Goal: Information Seeking & Learning: Understand process/instructions

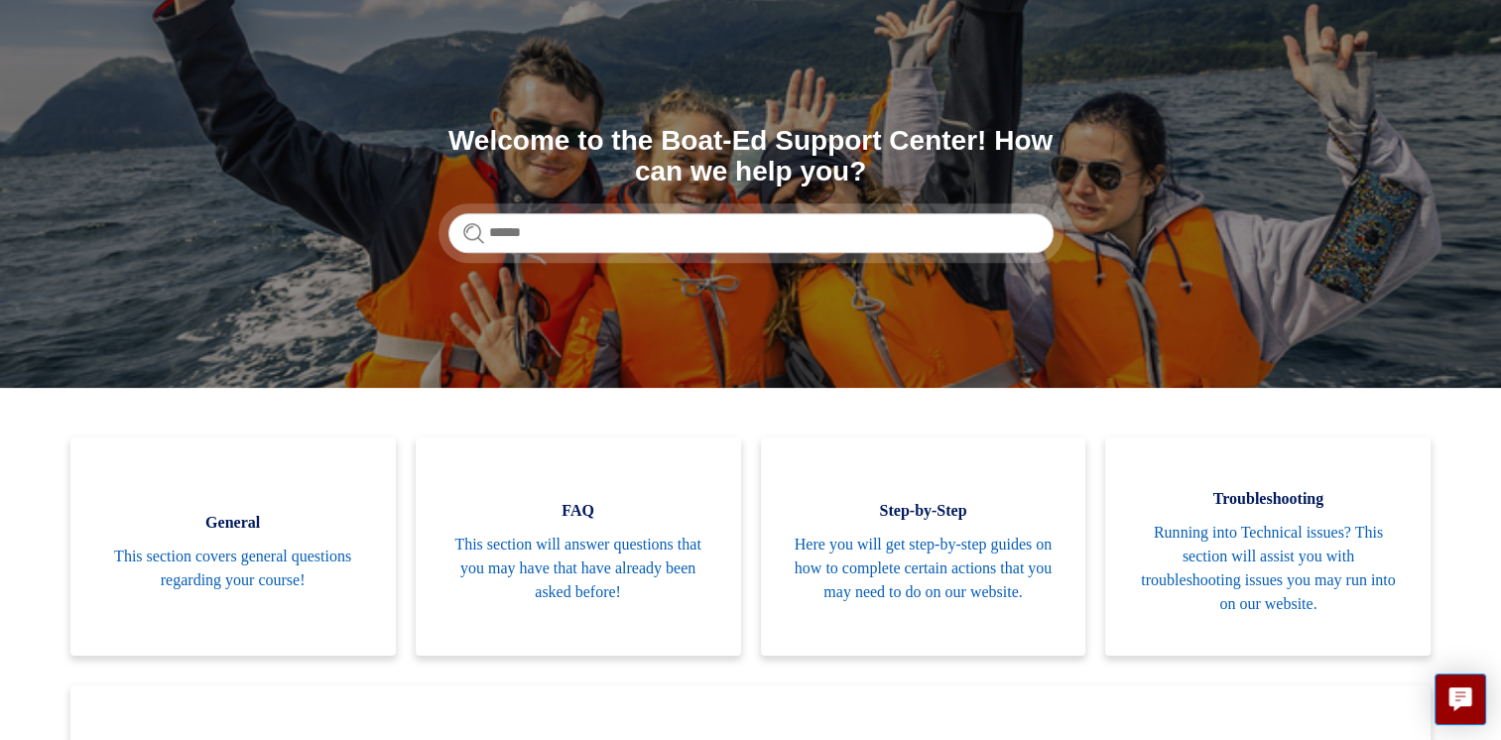
scroll to position [298, 0]
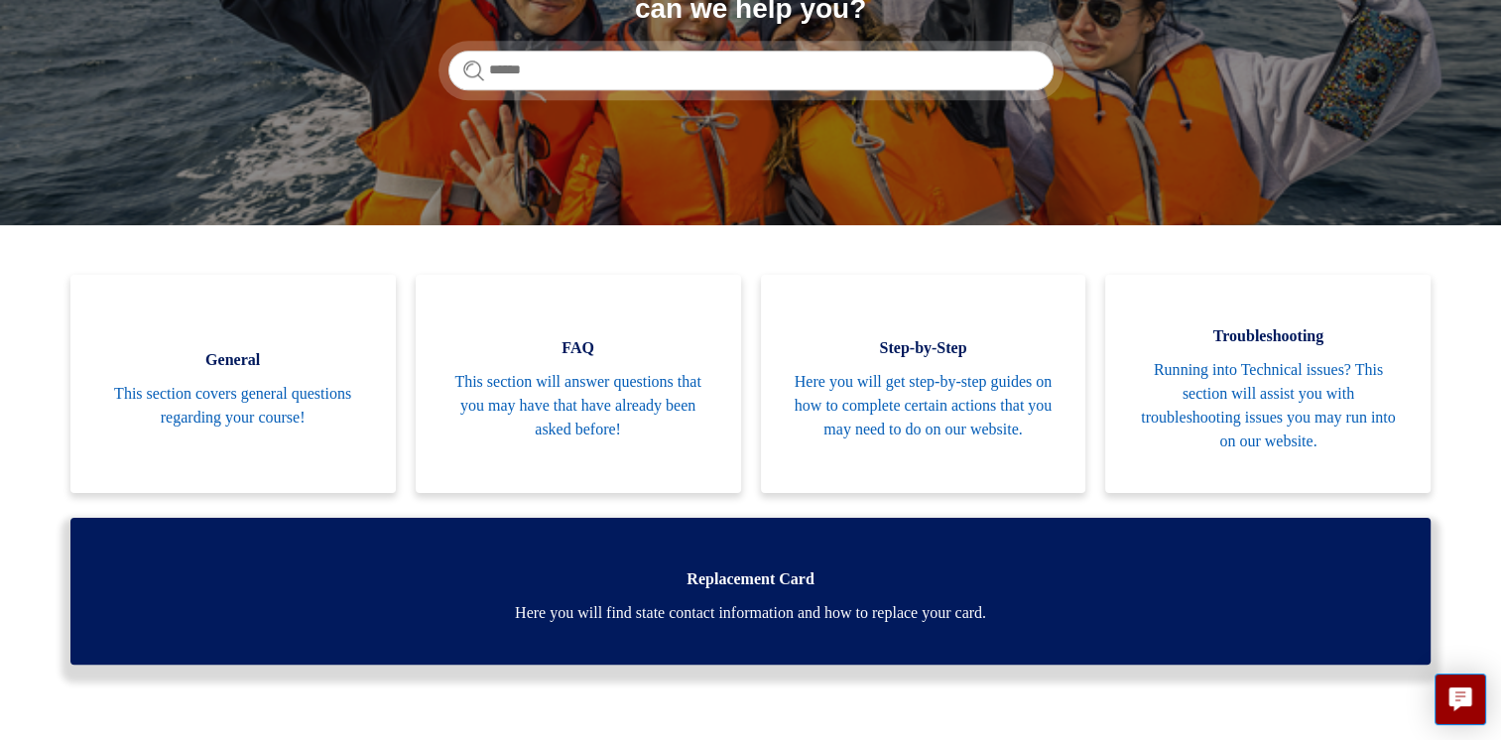
click at [734, 592] on link "Replacement Card Here you will find state contact information and how to replac…" at bounding box center [750, 591] width 1361 height 147
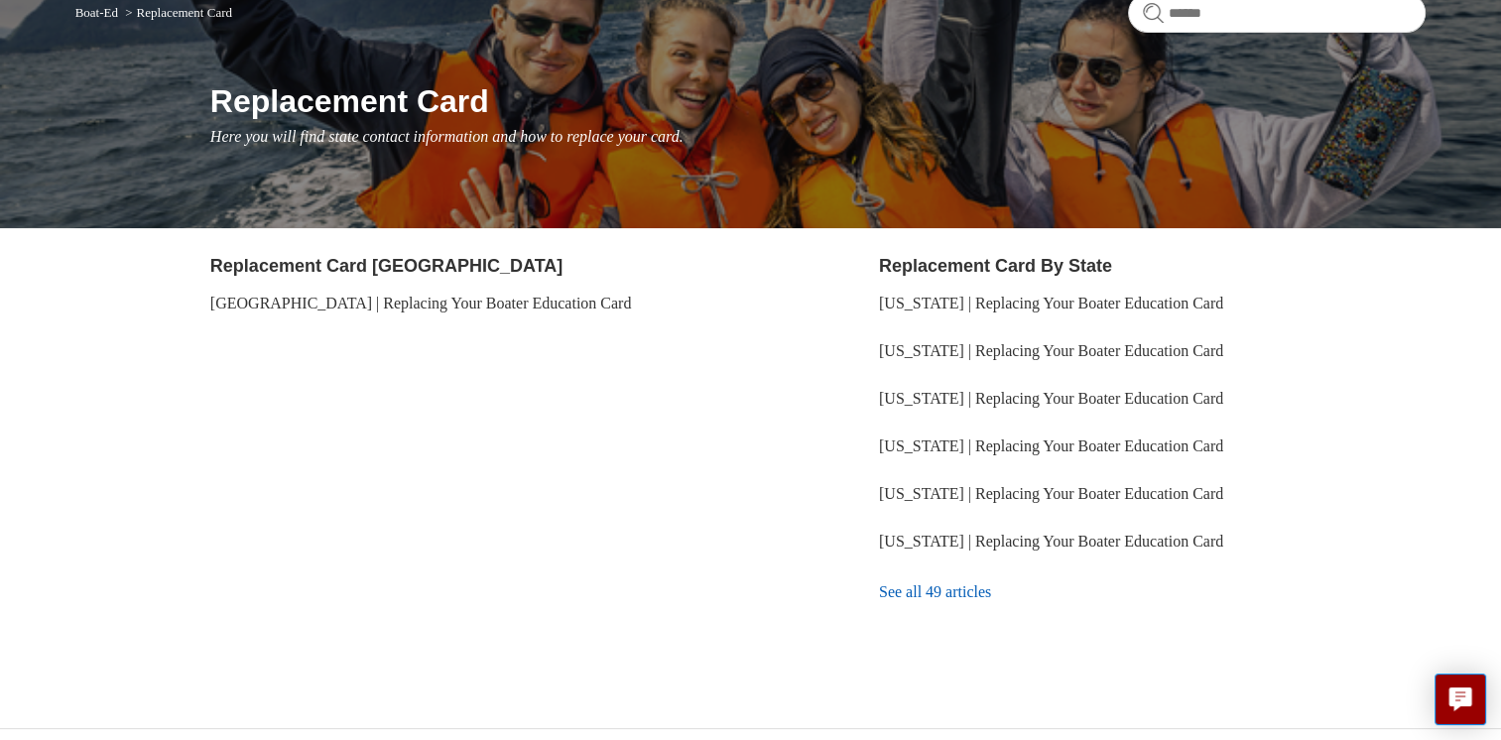
scroll to position [214, 0]
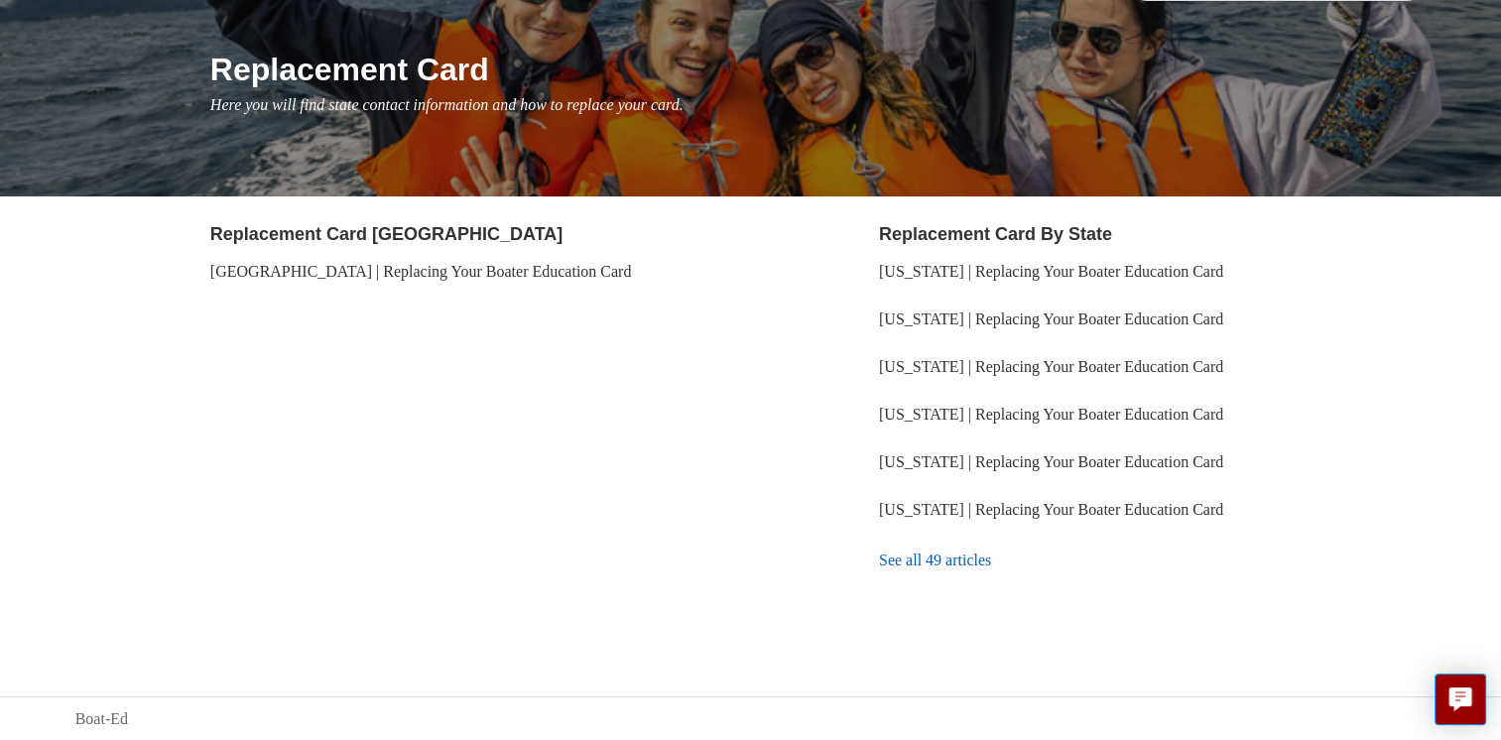
click at [917, 566] on link "See all 49 articles" at bounding box center [1152, 561] width 547 height 54
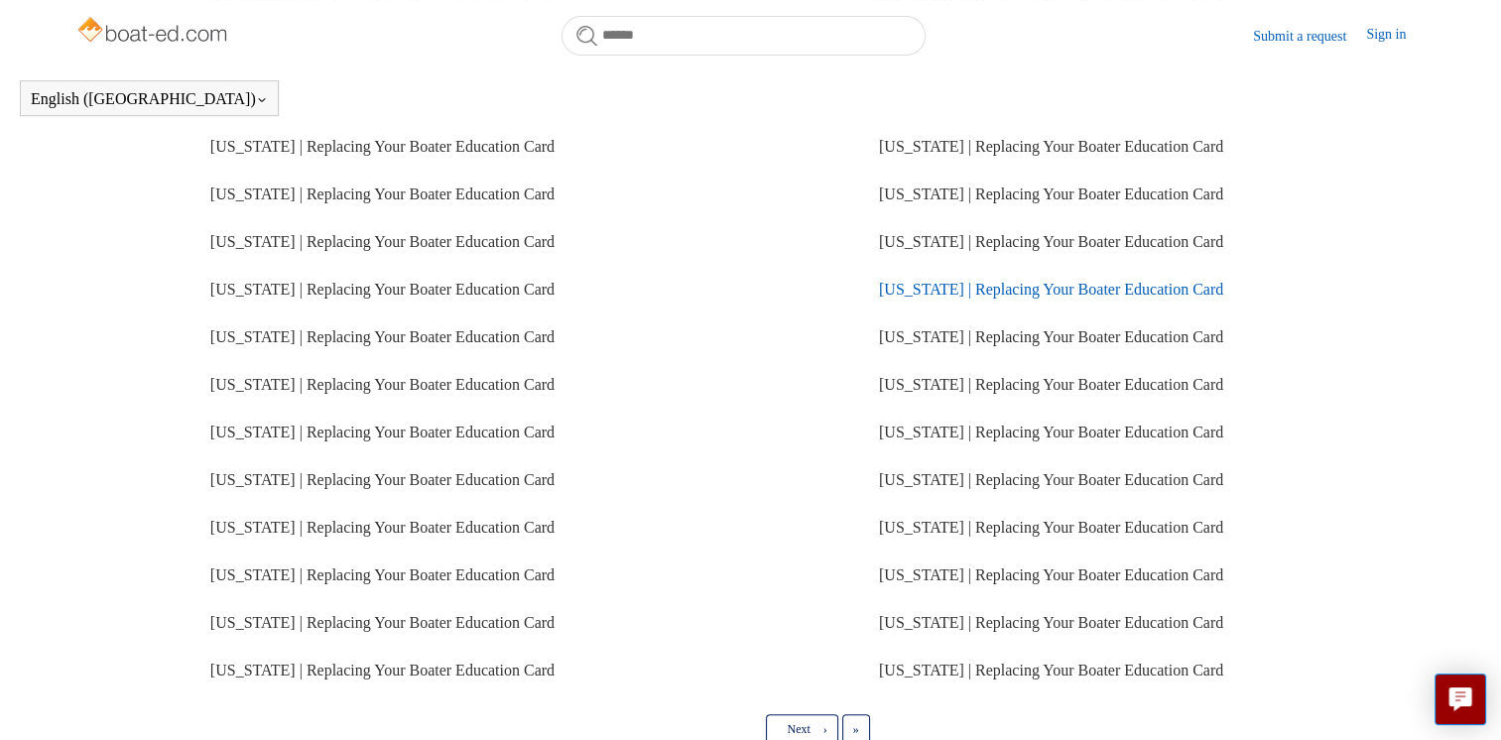
click at [909, 298] on link "[US_STATE] | Replacing Your Boater Education Card" at bounding box center [1051, 289] width 344 height 17
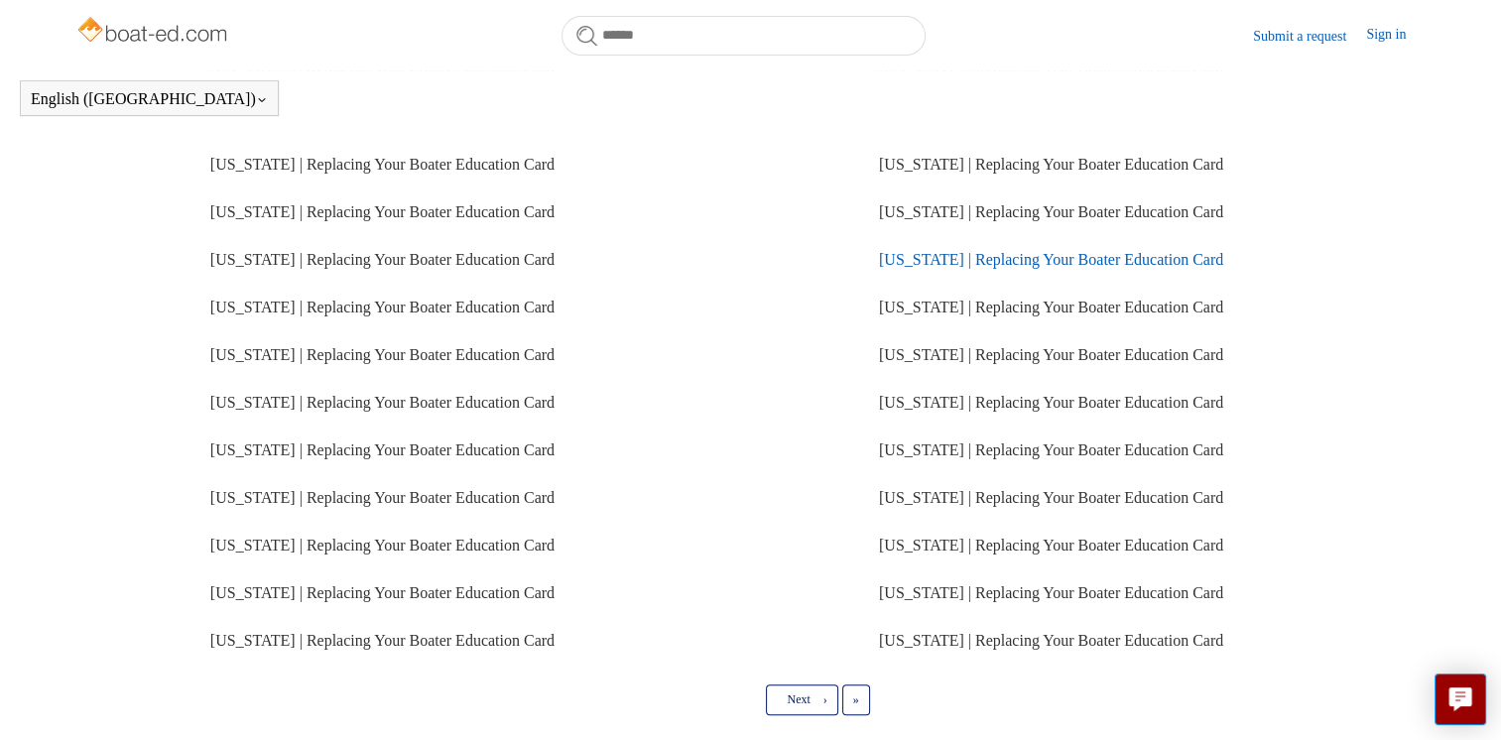
scroll to position [341, 0]
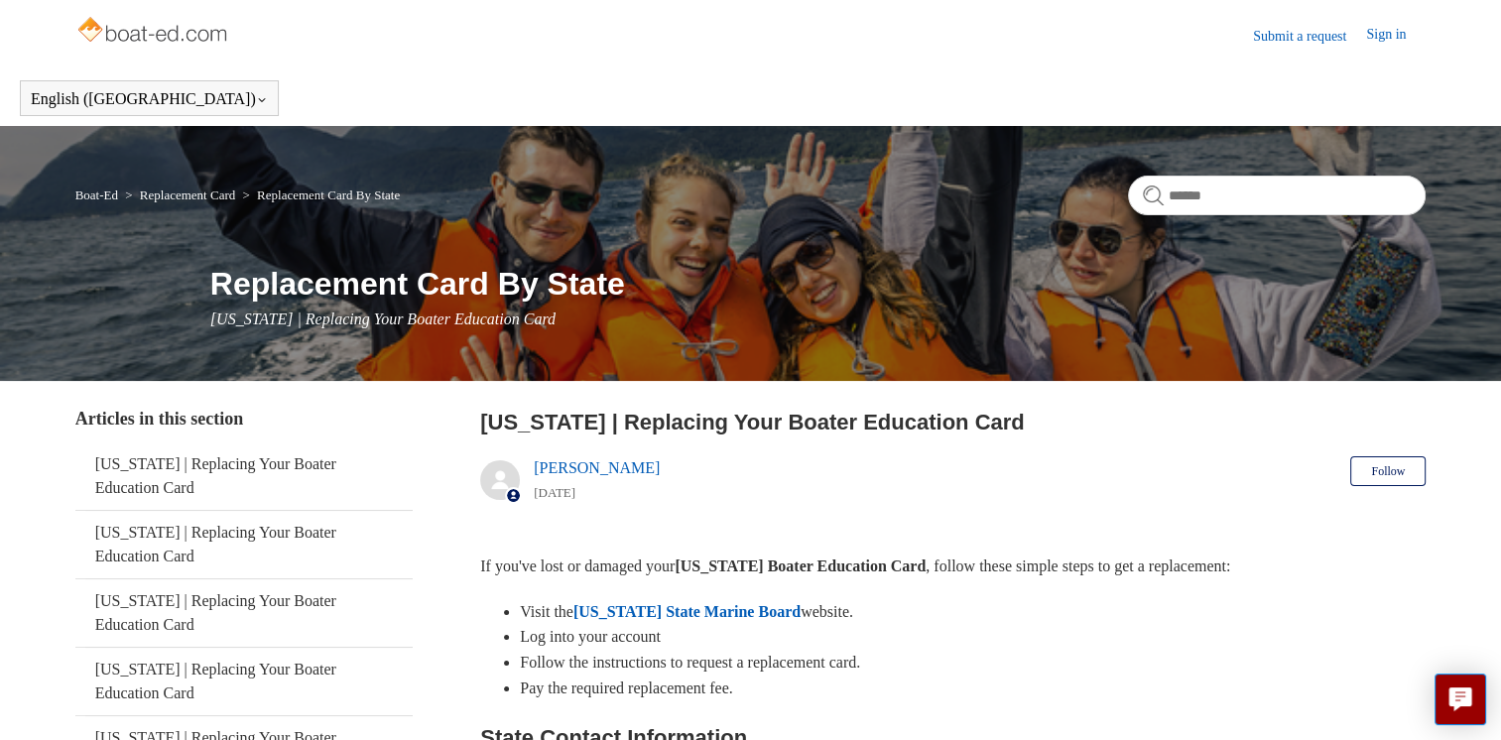
click at [706, 616] on link "[US_STATE] State Marine Board" at bounding box center [686, 611] width 227 height 17
